Goal: Transaction & Acquisition: Purchase product/service

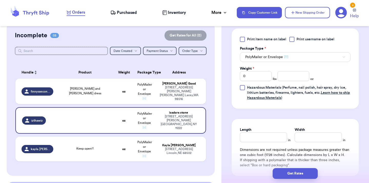
scroll to position [238, 0]
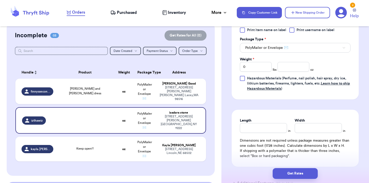
click at [287, 61] on div "Weight * 0 lbs oz" at bounding box center [277, 64] width 74 height 15
click at [289, 69] on input "number" at bounding box center [294, 67] width 32 height 10
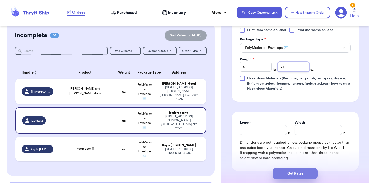
type input "7.1"
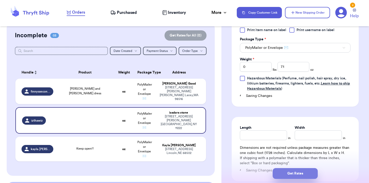
click at [298, 170] on button "Get Rates" at bounding box center [295, 173] width 45 height 11
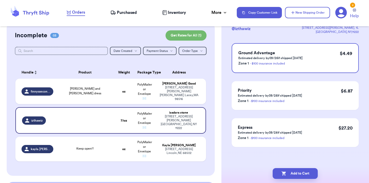
scroll to position [0, 0]
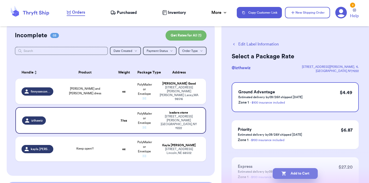
click at [296, 175] on button "Add to Cart" at bounding box center [295, 173] width 45 height 11
checkbox input "true"
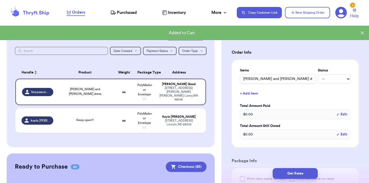
scroll to position [105, 0]
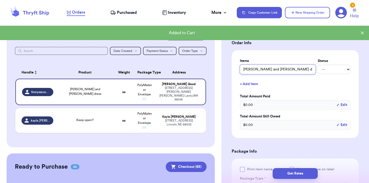
click at [279, 64] on input "[PERSON_NAME] and [PERSON_NAME] dress" at bounding box center [278, 69] width 76 height 10
type input "k"
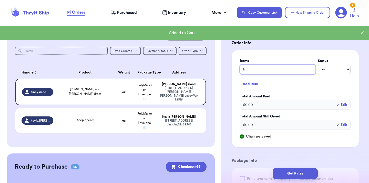
type input "ke"
type input "kee"
type input "keep"
type input "keep o"
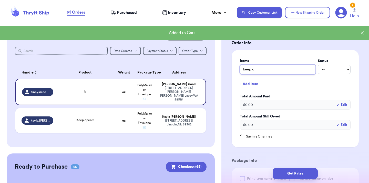
type input "keep op"
type input "keep ope"
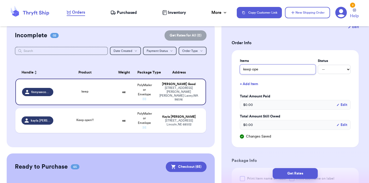
type input "keep open"
click at [229, 67] on div "Shipping Information Delete Label Customer Info Order created: [DATE] 12:46 PM …" at bounding box center [296, 152] width 148 height 452
